Goal: Information Seeking & Learning: Get advice/opinions

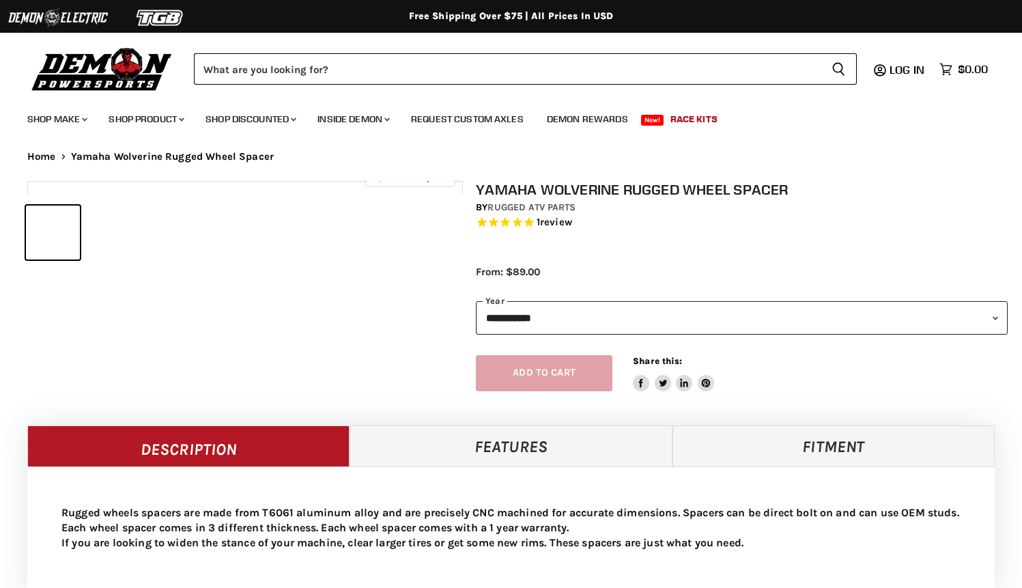
select select "******"
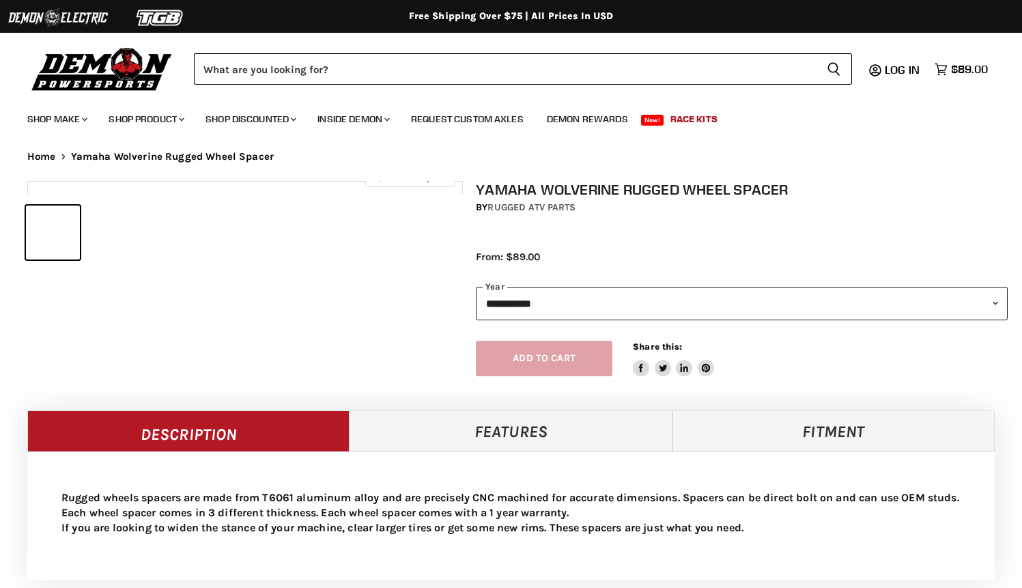
select select "******"
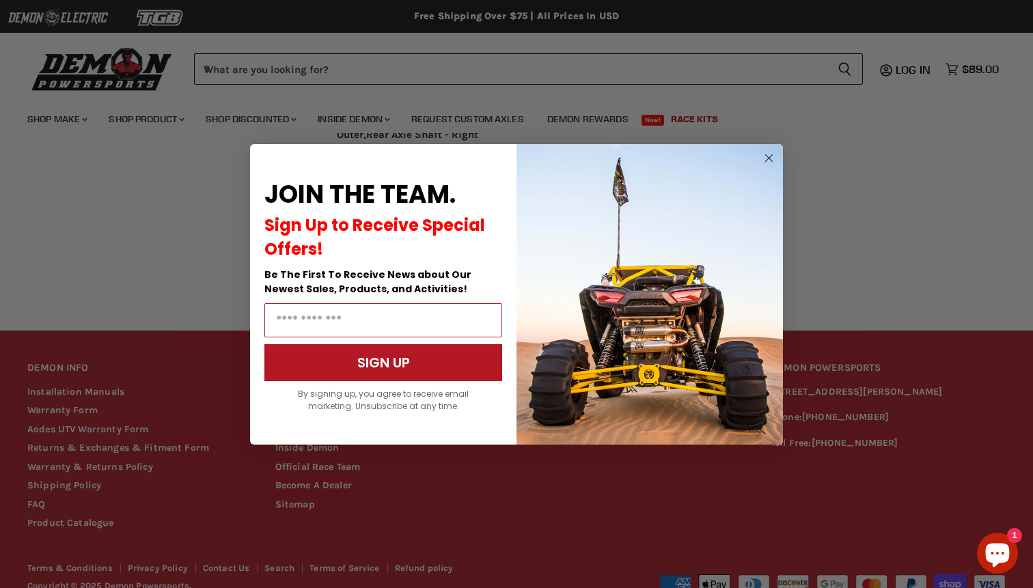
scroll to position [1196, 0]
